Goal: Browse casually

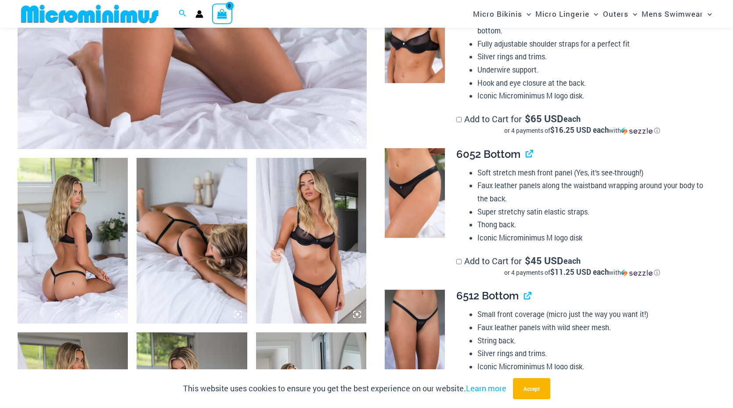
scroll to position [455, 0]
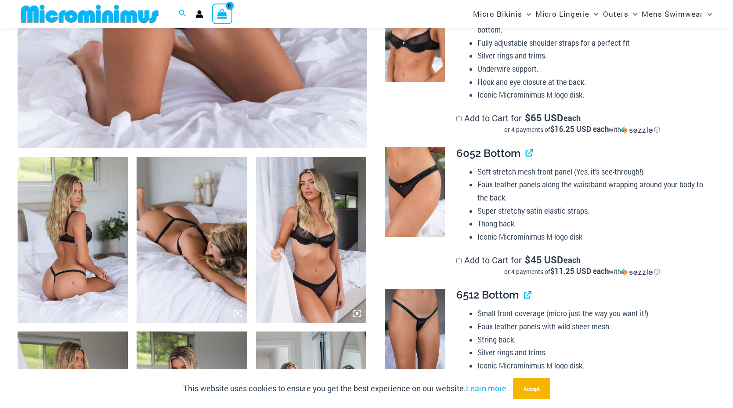
click at [87, 277] on img at bounding box center [73, 240] width 110 height 166
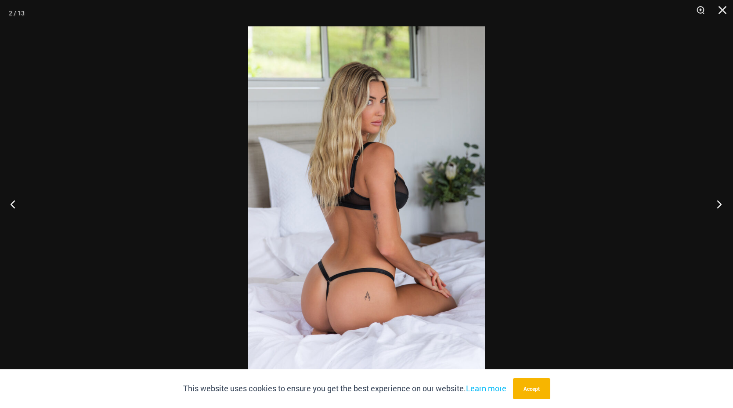
click at [714, 201] on button "Next" at bounding box center [716, 204] width 33 height 44
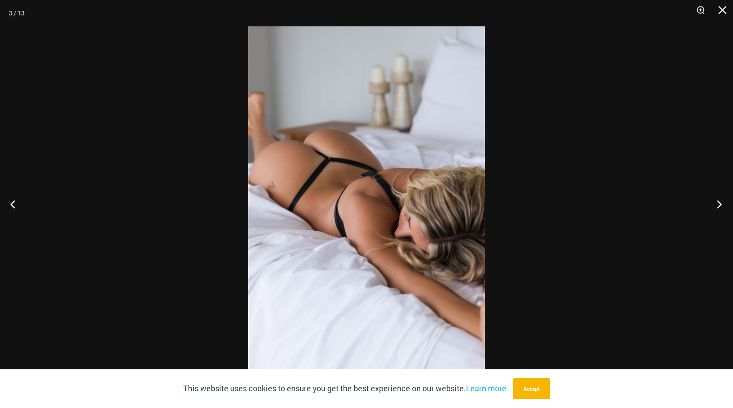
click at [718, 204] on button "Next" at bounding box center [716, 204] width 33 height 44
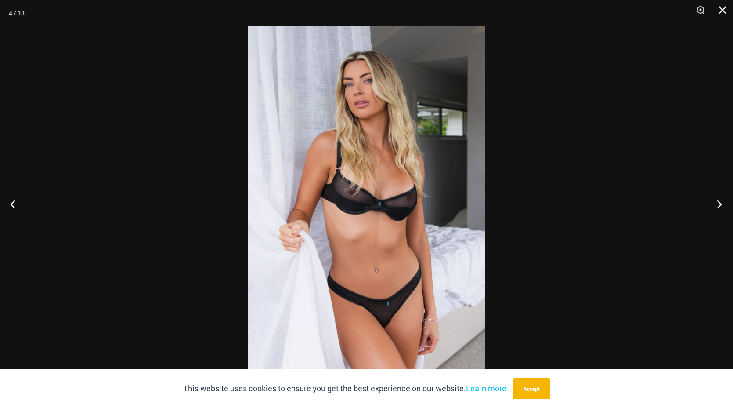
click at [718, 204] on button "Next" at bounding box center [716, 204] width 33 height 44
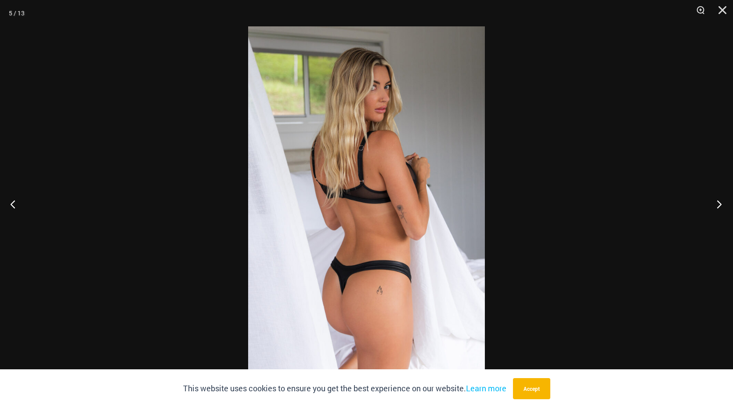
click at [718, 204] on button "Next" at bounding box center [716, 204] width 33 height 44
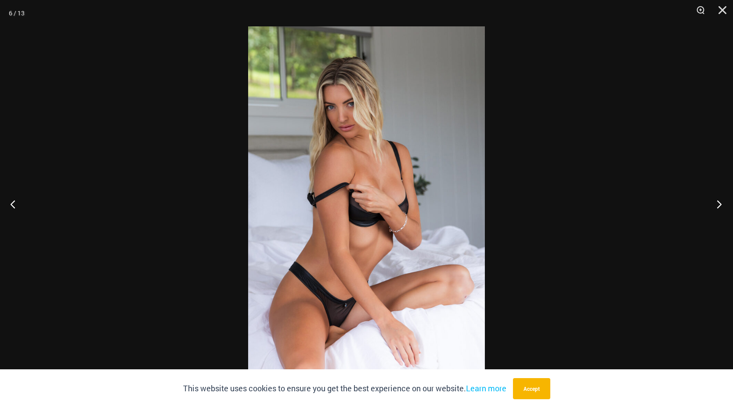
click at [718, 204] on button "Next" at bounding box center [716, 204] width 33 height 44
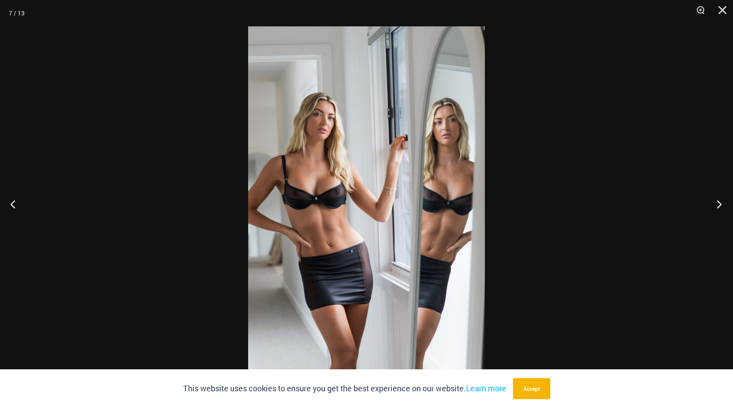
click at [718, 204] on button "Next" at bounding box center [716, 204] width 33 height 44
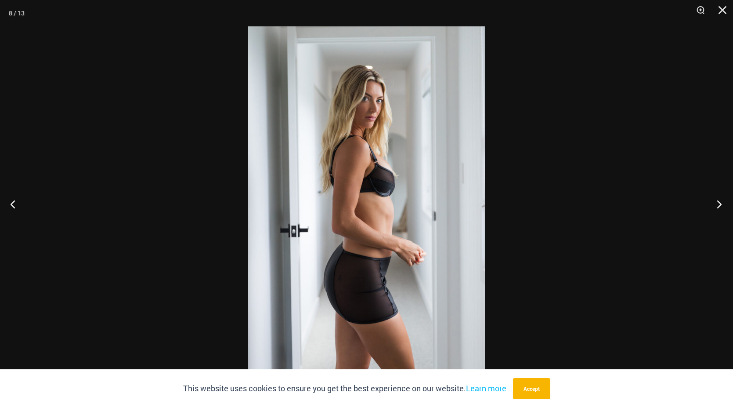
click at [718, 204] on button "Next" at bounding box center [716, 204] width 33 height 44
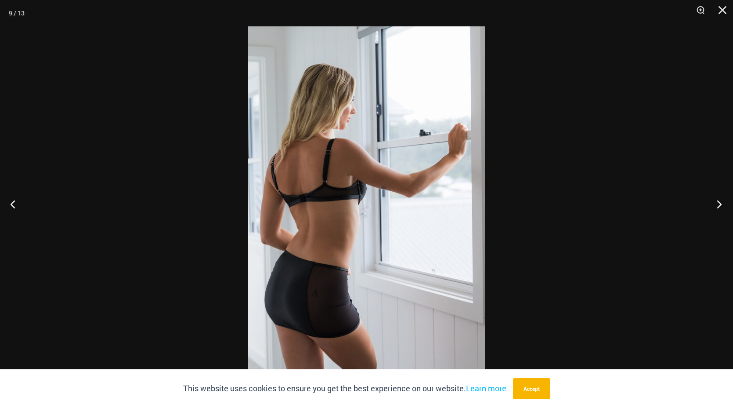
click at [718, 204] on button "Next" at bounding box center [716, 204] width 33 height 44
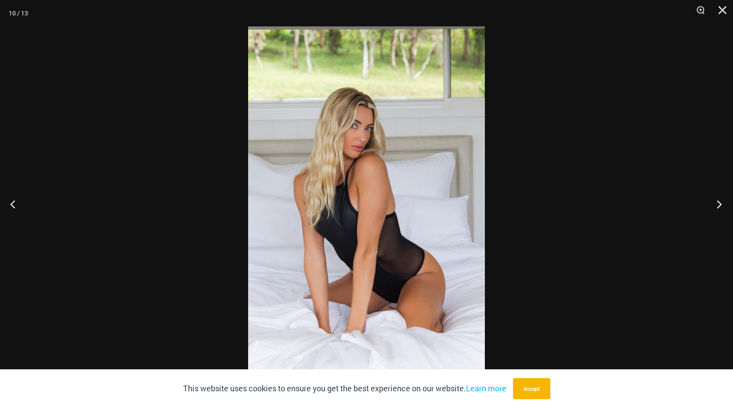
click at [718, 204] on button "Next" at bounding box center [716, 204] width 33 height 44
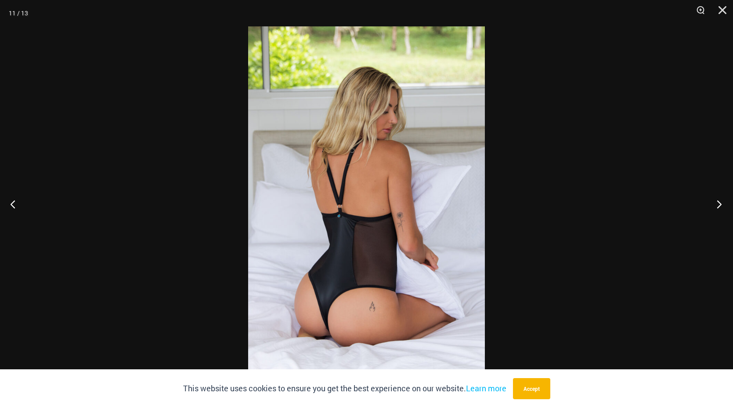
click at [718, 204] on button "Next" at bounding box center [716, 204] width 33 height 44
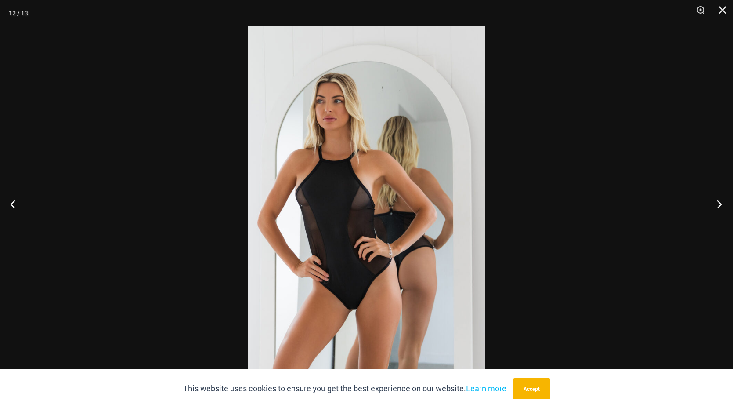
click at [718, 205] on button "Next" at bounding box center [716, 204] width 33 height 44
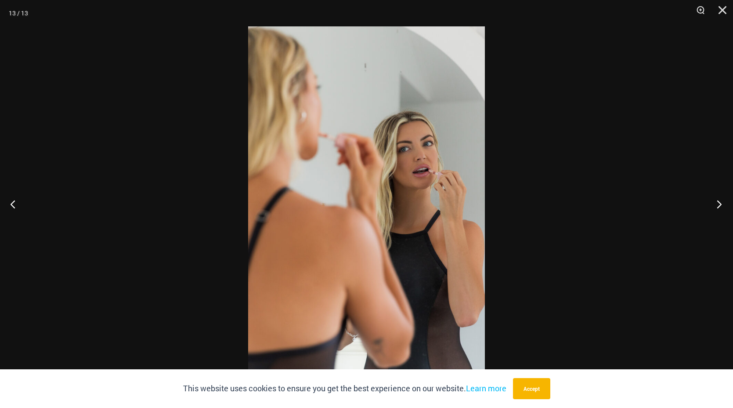
click at [718, 205] on button "Next" at bounding box center [716, 204] width 33 height 44
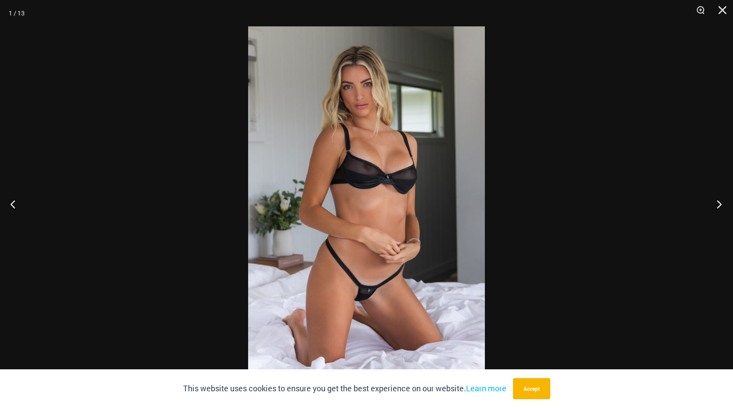
click at [718, 205] on button "Next" at bounding box center [716, 204] width 33 height 44
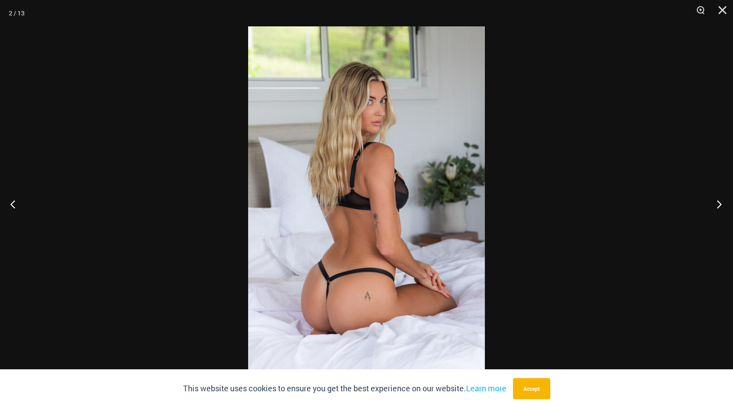
click at [718, 205] on button "Next" at bounding box center [716, 204] width 33 height 44
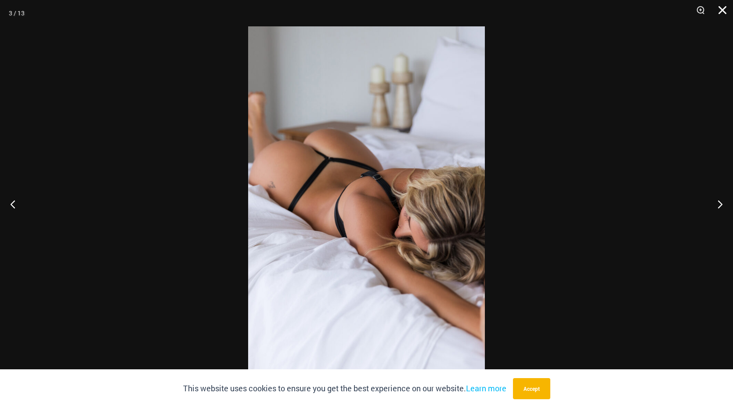
click at [723, 7] on button "Close" at bounding box center [719, 13] width 22 height 26
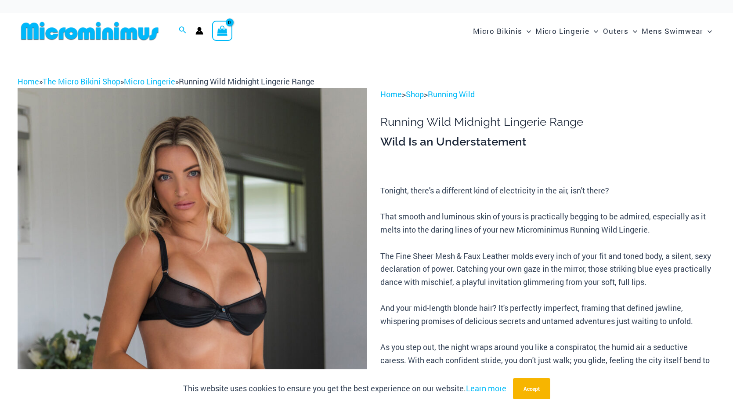
scroll to position [0, 0]
